Goal: Task Accomplishment & Management: Use online tool/utility

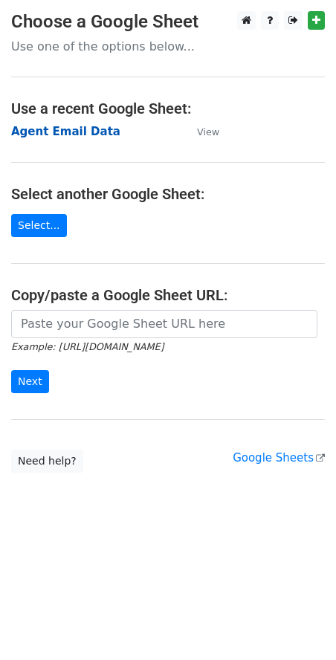
click at [52, 127] on strong "Agent Email Data" at bounding box center [65, 131] width 109 height 13
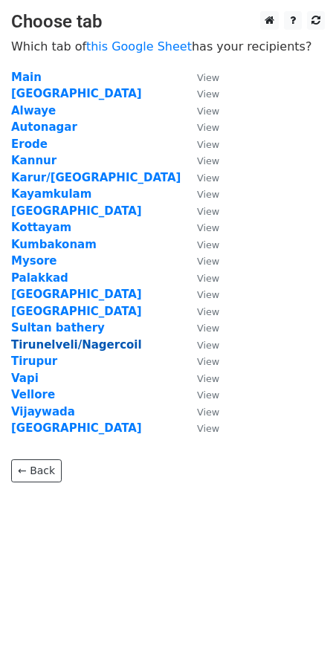
click at [68, 345] on strong "Tirunelveli/Nagercoil" at bounding box center [76, 344] width 131 height 13
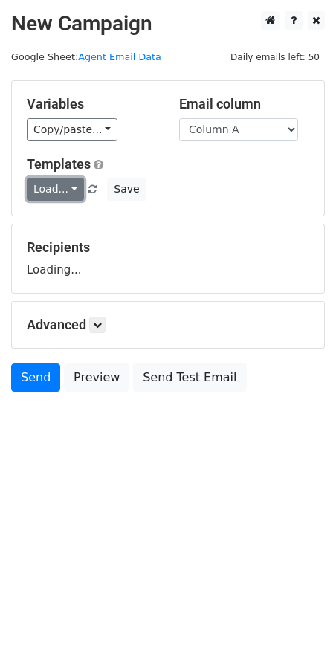
click at [62, 195] on link "Load..." at bounding box center [55, 189] width 57 height 23
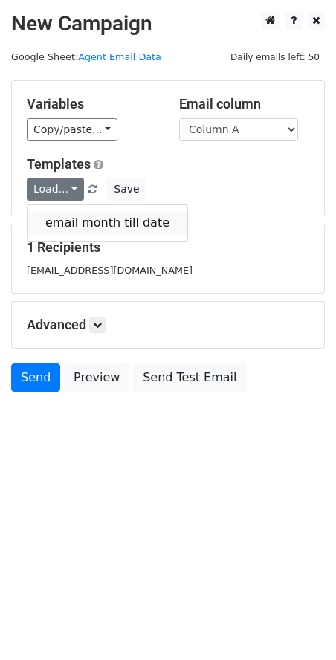
click at [62, 229] on link "email month till date" at bounding box center [107, 223] width 160 height 24
